Goal: Navigation & Orientation: Find specific page/section

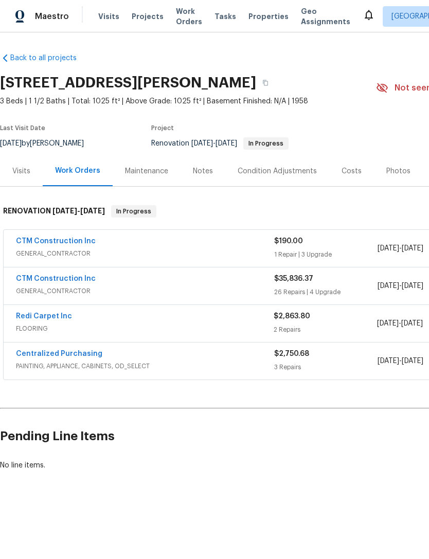
click at [38, 281] on link "CTM Construction Inc" at bounding box center [56, 278] width 80 height 7
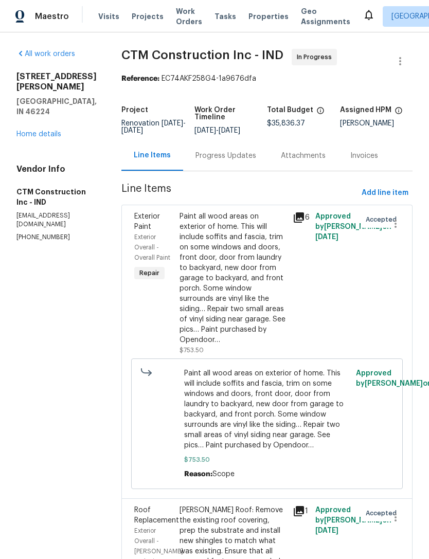
click at [34, 131] on link "Home details" at bounding box center [38, 134] width 45 height 7
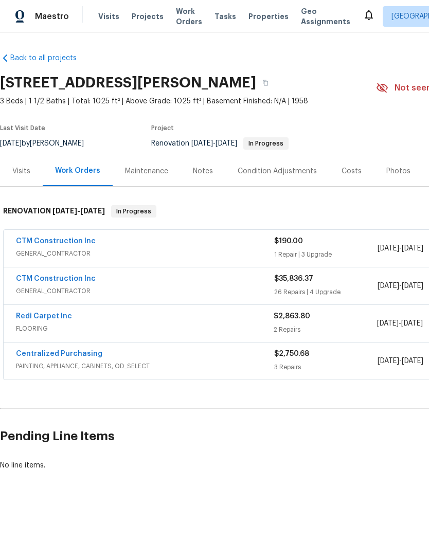
click at [34, 240] on link "CTM Construction Inc" at bounding box center [56, 241] width 80 height 7
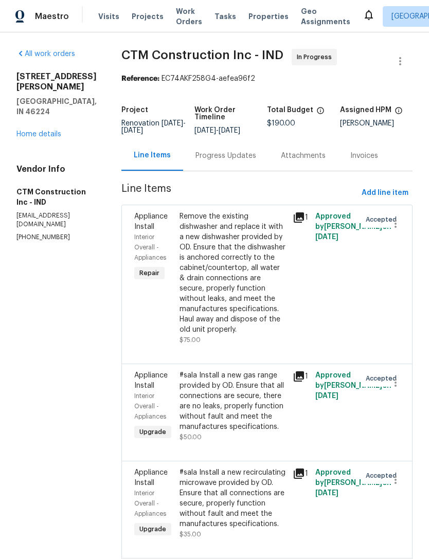
click at [30, 131] on link "Home details" at bounding box center [38, 134] width 45 height 7
